Goal: Book appointment/travel/reservation

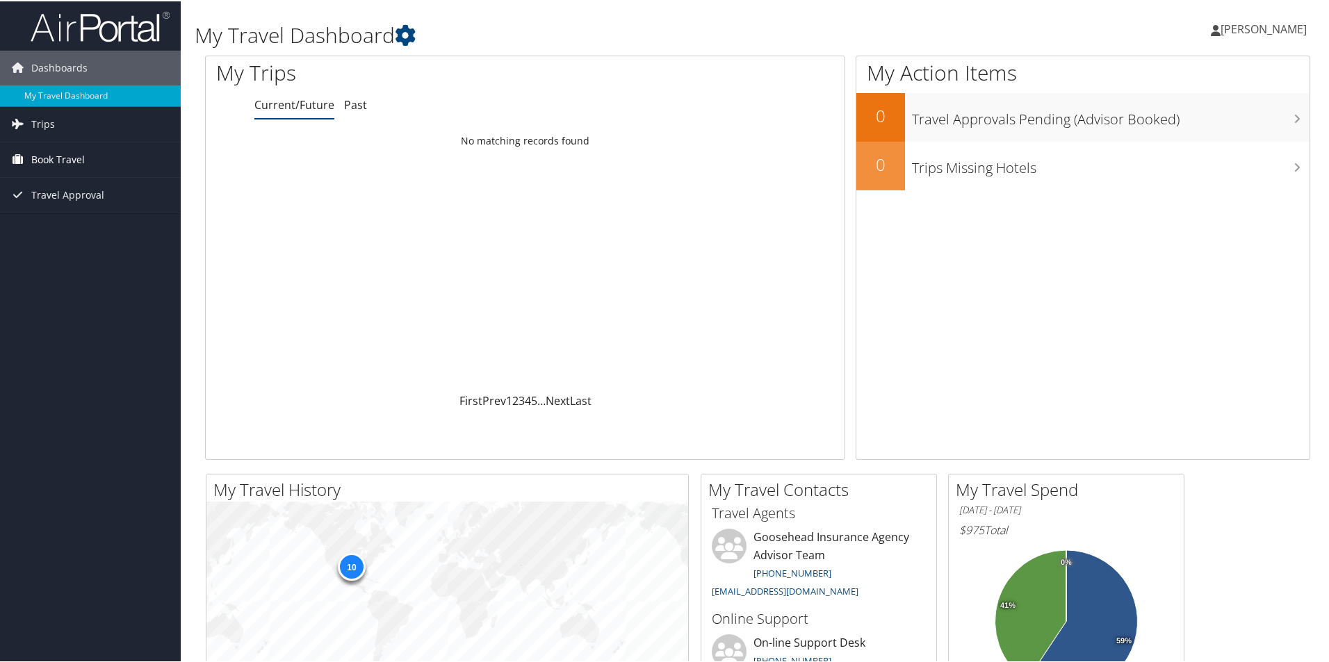
click at [69, 149] on span "Book Travel" at bounding box center [58, 158] width 54 height 35
click at [101, 228] on link "Book/Manage Online Trips" at bounding box center [90, 227] width 181 height 21
